Goal: Task Accomplishment & Management: Use online tool/utility

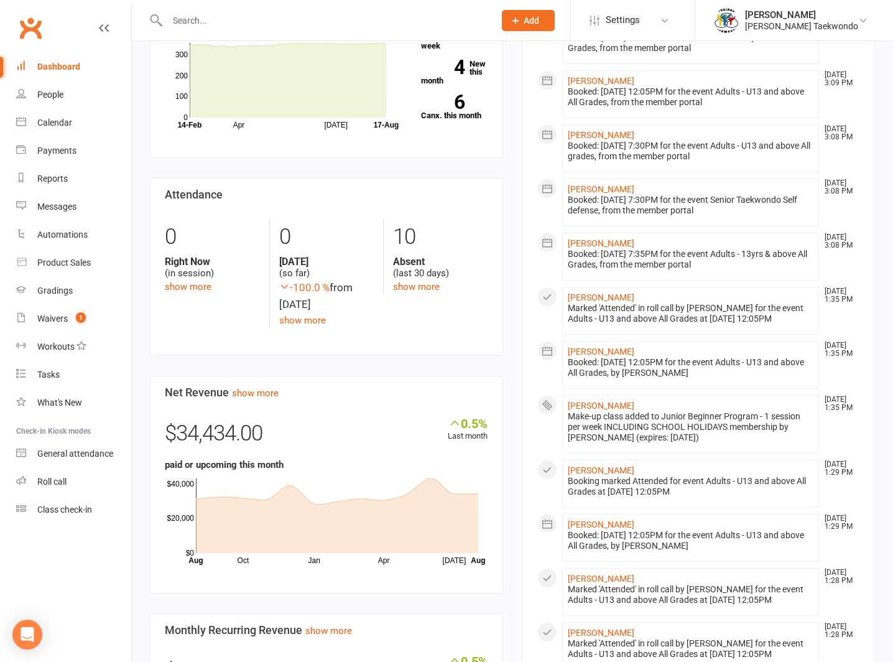
scroll to position [181, 0]
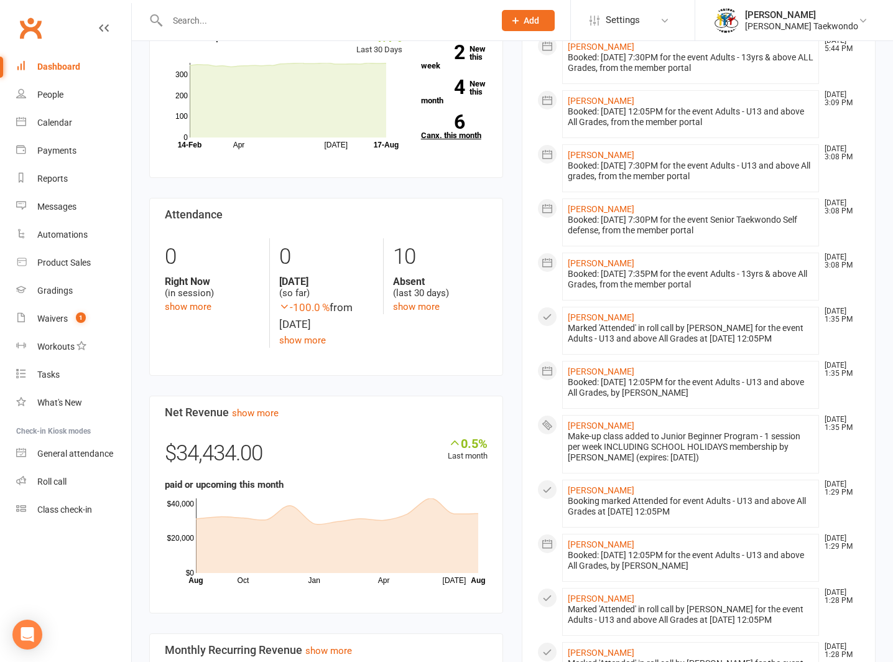
click at [465, 132] on link "6 Canx. this month" at bounding box center [454, 126] width 67 height 25
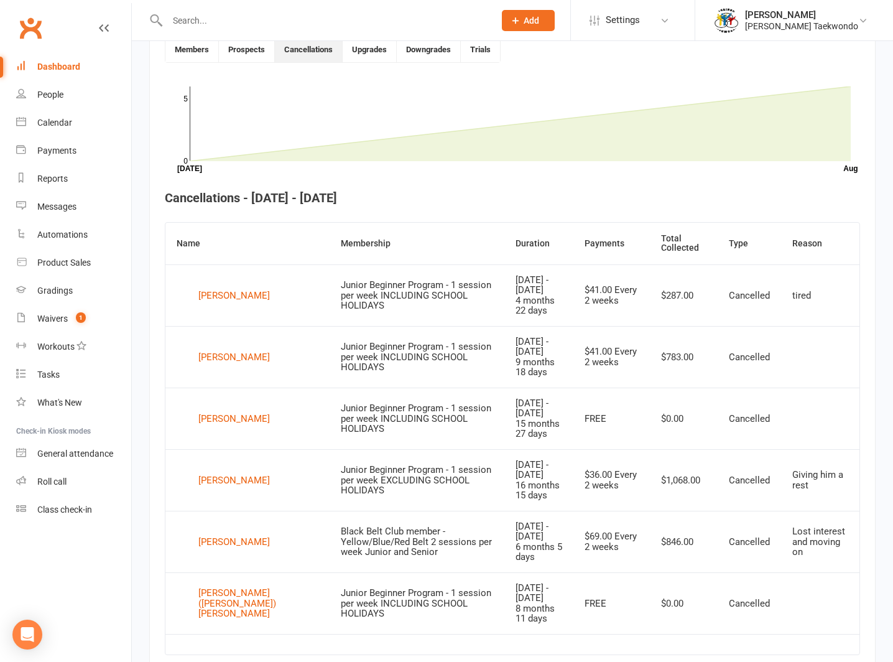
scroll to position [243, 0]
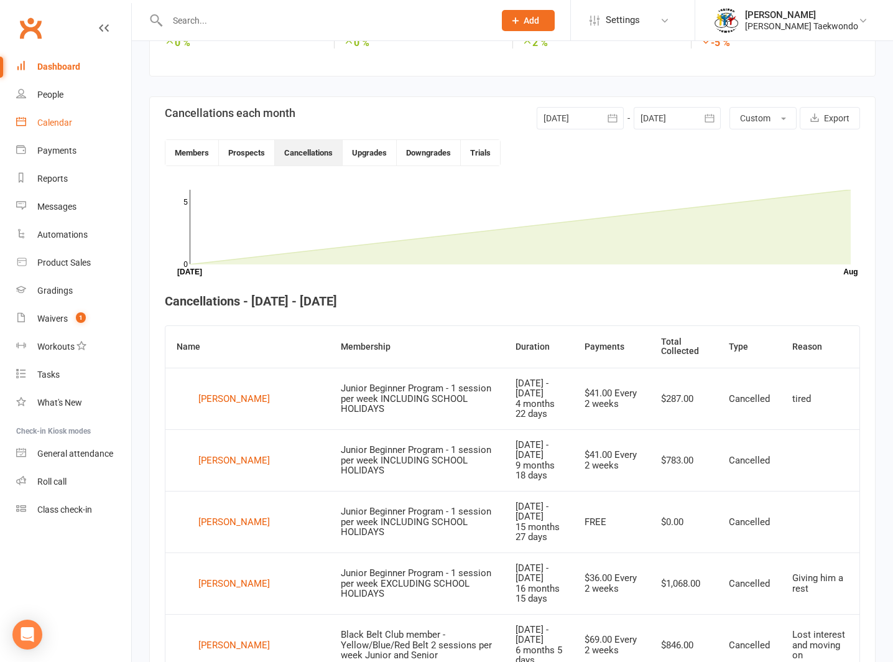
click at [48, 117] on link "Calendar" at bounding box center [73, 123] width 115 height 28
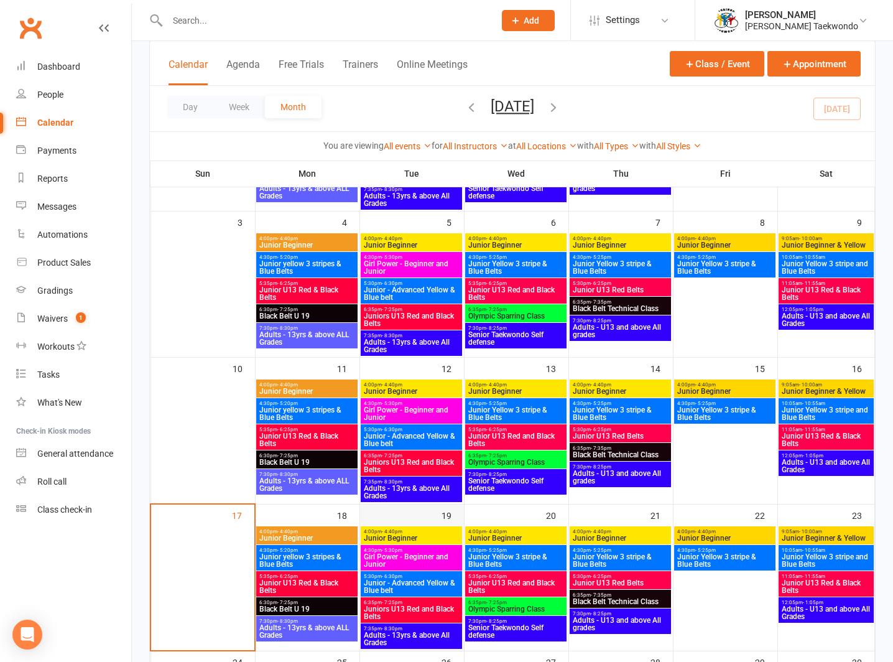
scroll to position [299, 0]
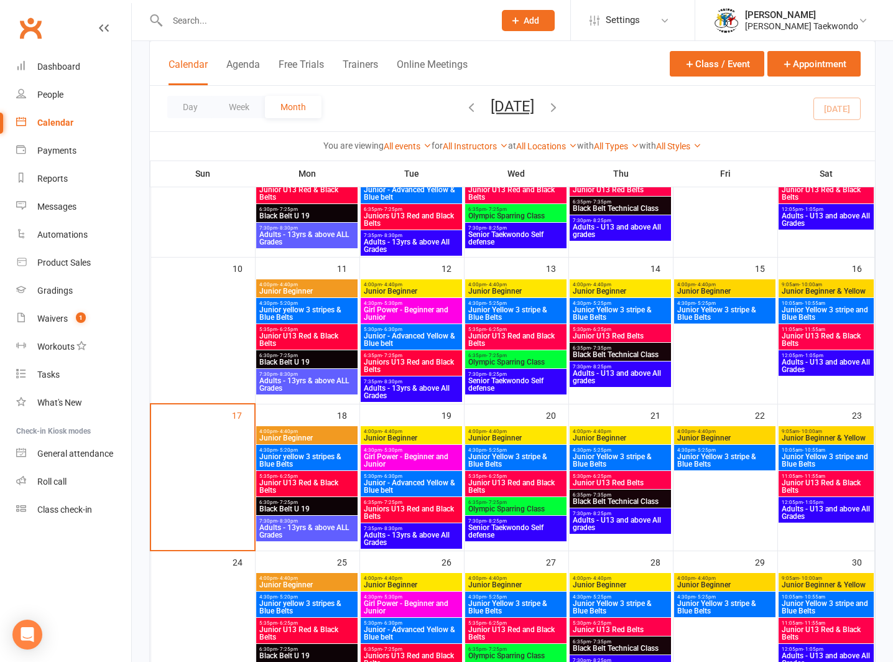
click at [307, 427] on div "4:00pm - 4:40pm Junior Beginner" at bounding box center [306, 435] width 101 height 18
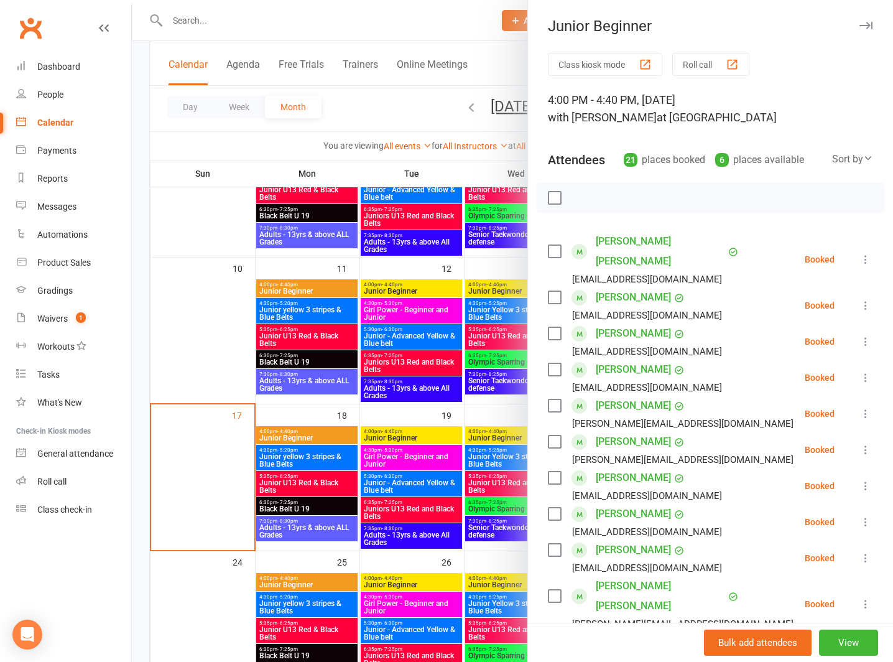
click at [689, 60] on button "Roll call" at bounding box center [710, 64] width 77 height 23
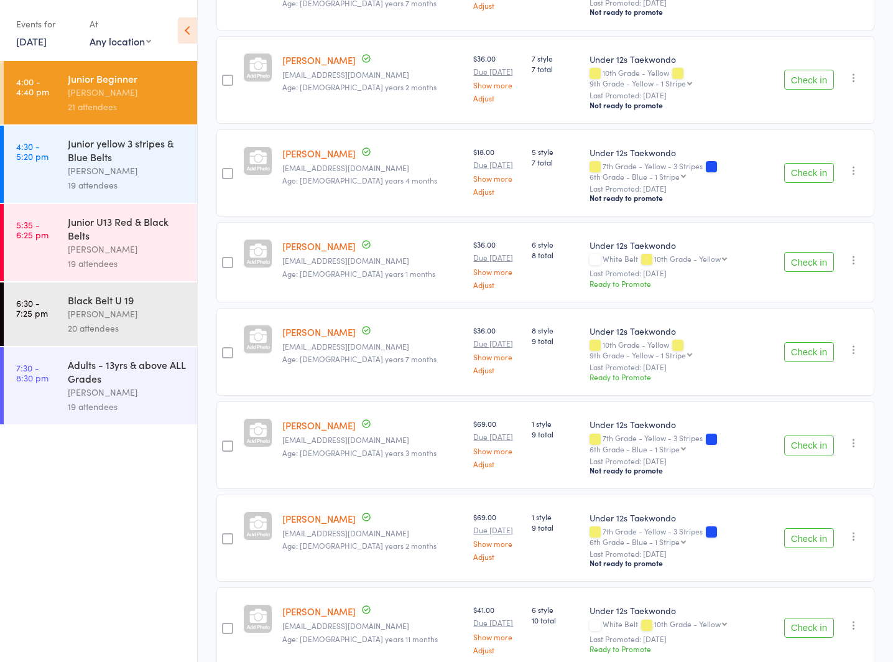
scroll to position [1493, 0]
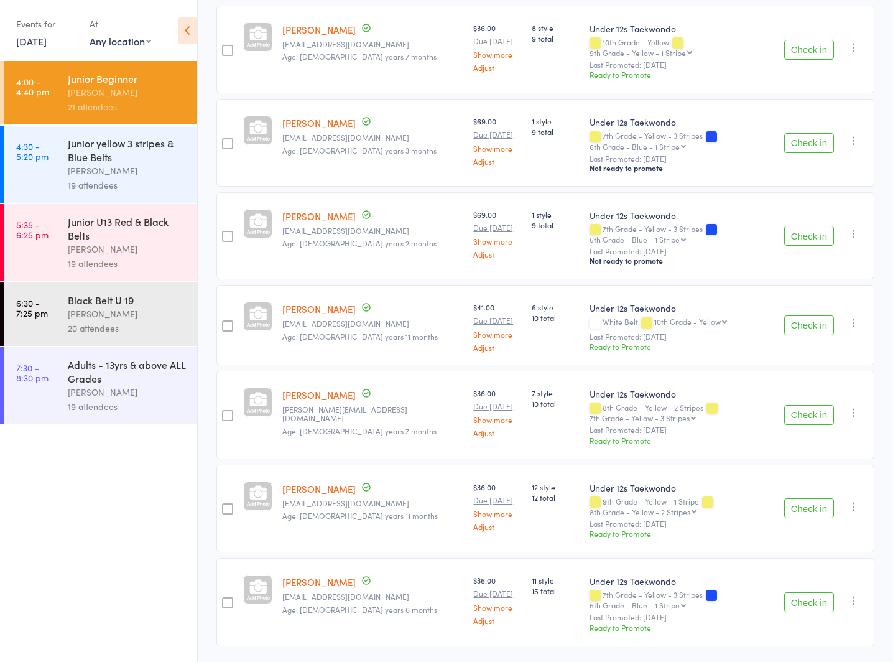
click at [85, 165] on div "[PERSON_NAME]" at bounding box center [127, 171] width 119 height 14
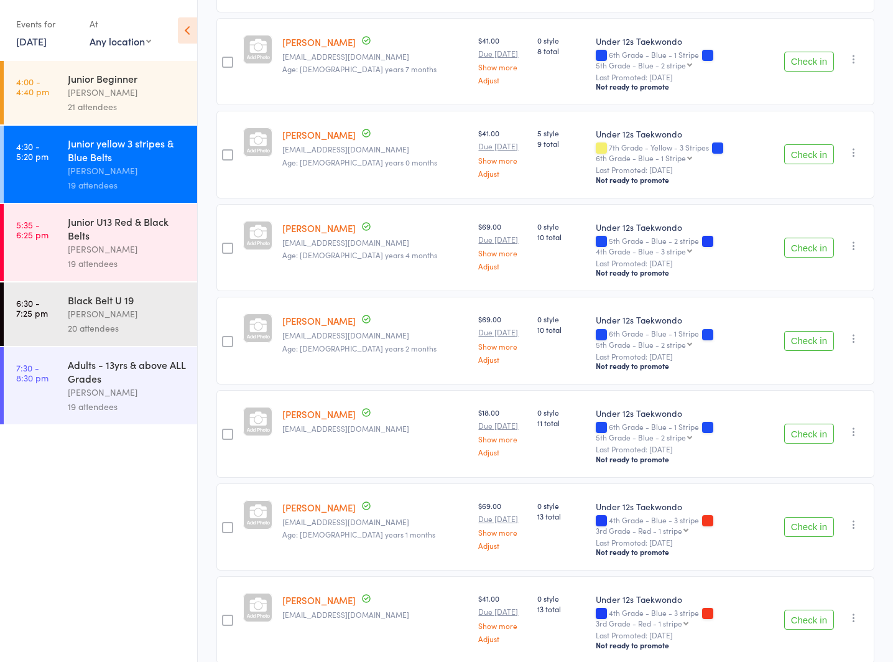
scroll to position [856, 0]
